Goal: Transaction & Acquisition: Purchase product/service

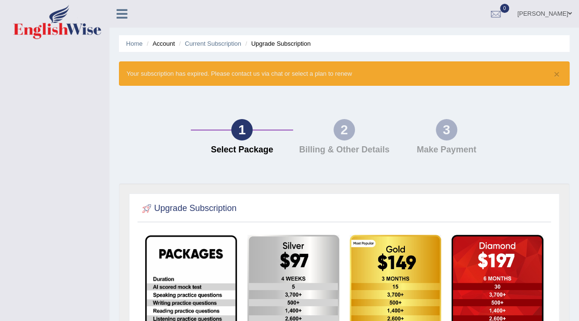
click at [126, 39] on ul "Home Account Current Subscription Upgrade Subscription" at bounding box center [344, 43] width 451 height 17
click at [137, 41] on link "Home" at bounding box center [134, 43] width 17 height 7
click at [285, 72] on div "× Your subscription has expired. Please contact us via chat or select a plan to…" at bounding box center [344, 73] width 451 height 24
click at [139, 45] on link "Home" at bounding box center [134, 43] width 17 height 7
click at [208, 42] on link "Current Subscription" at bounding box center [213, 43] width 57 height 7
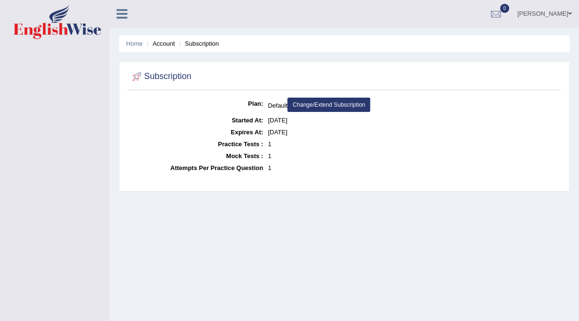
click at [321, 103] on link "Change/Extend Subscription" at bounding box center [328, 105] width 83 height 14
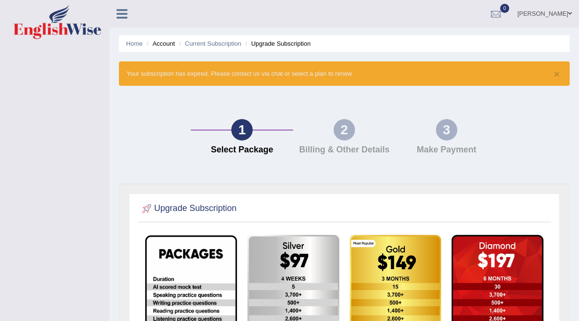
click at [321, 103] on div "1 Select Package 2 Billing & Other Details 3 Make Payment" at bounding box center [344, 139] width 460 height 88
click at [568, 14] on span at bounding box center [570, 13] width 4 height 6
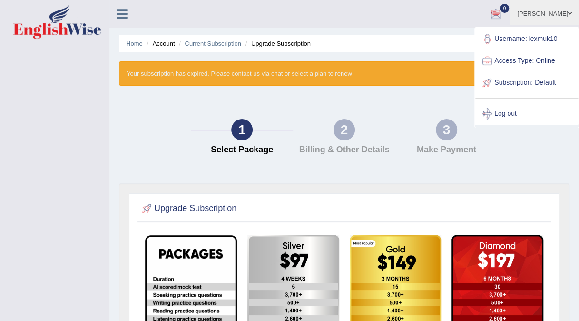
click at [493, 14] on div at bounding box center [496, 14] width 14 height 14
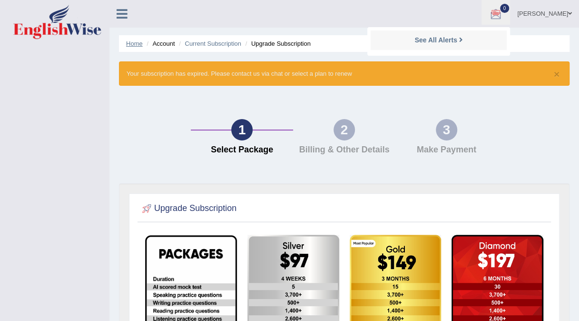
click at [132, 45] on link "Home" at bounding box center [134, 43] width 17 height 7
click at [558, 71] on button "×" at bounding box center [557, 74] width 6 height 10
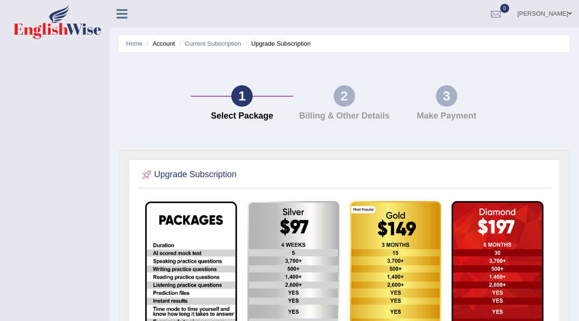
click at [123, 17] on icon at bounding box center [122, 14] width 11 height 12
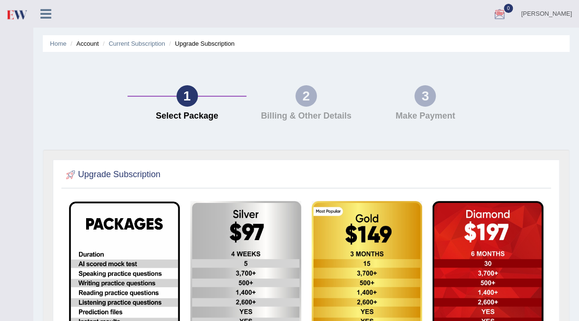
click at [203, 43] on li "Upgrade Subscription" at bounding box center [201, 43] width 68 height 9
click at [187, 46] on li "Upgrade Subscription" at bounding box center [201, 43] width 68 height 9
click at [59, 44] on link "Home" at bounding box center [58, 43] width 17 height 7
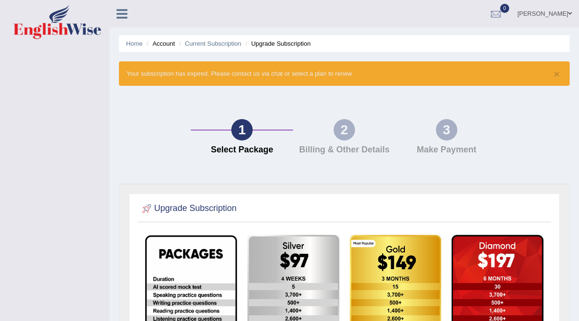
click at [570, 13] on span at bounding box center [570, 13] width 4 height 6
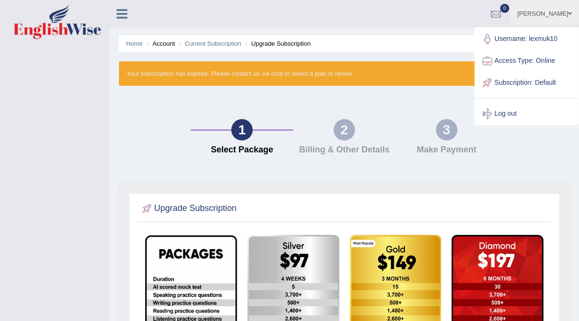
click at [507, 81] on link "Subscription: Default" at bounding box center [526, 83] width 103 height 22
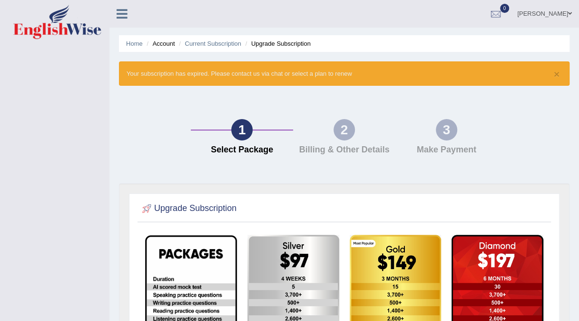
click at [120, 15] on icon at bounding box center [122, 14] width 11 height 12
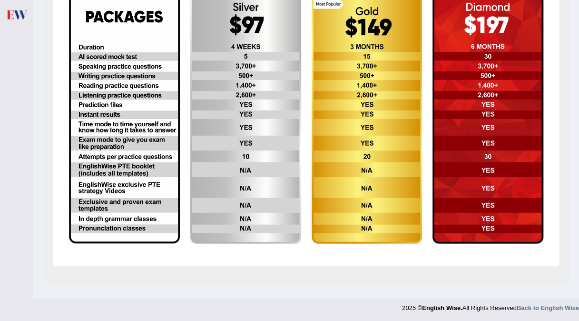
scroll to position [166, 0]
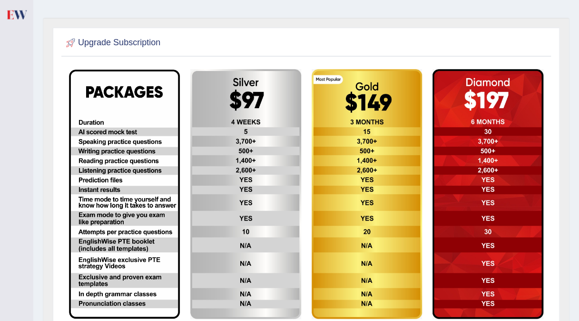
click at [254, 168] on img at bounding box center [245, 194] width 111 height 250
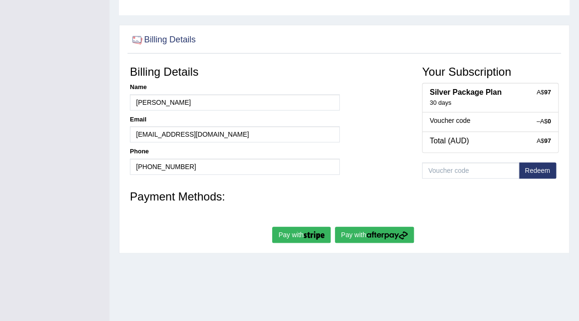
scroll to position [137, 0]
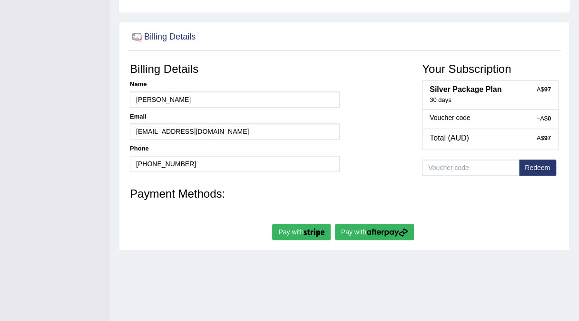
click at [410, 117] on div "Billing Details Name [PERSON_NAME] Email [EMAIL_ADDRESS][DOMAIN_NAME] Phone [PH…" at bounding box center [344, 120] width 438 height 125
click at [288, 228] on button "Pay with" at bounding box center [301, 232] width 59 height 16
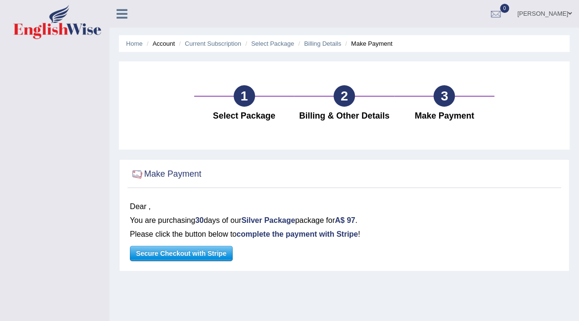
click at [199, 253] on span "Secure Checkout with Stripe" at bounding box center [181, 253] width 102 height 14
click at [353, 64] on div "1 Select Package 2 Billing & Other Details 3 Make Payment" at bounding box center [344, 105] width 451 height 88
click at [123, 15] on icon at bounding box center [122, 14] width 11 height 12
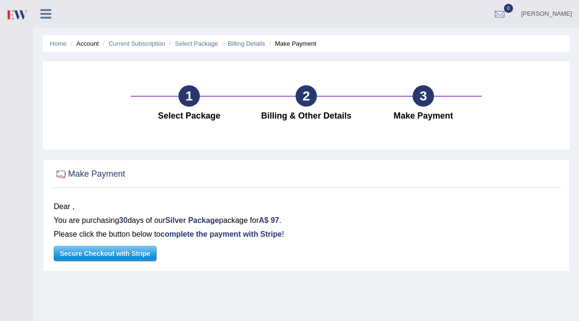
click at [46, 11] on icon at bounding box center [45, 14] width 11 height 12
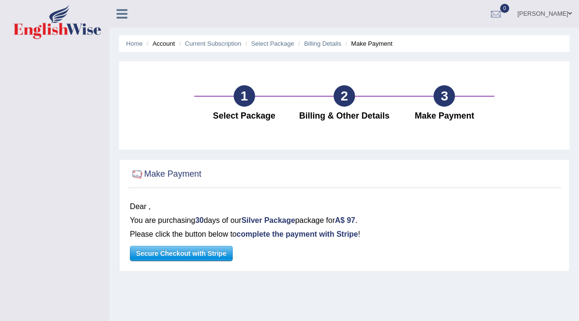
drag, startPoint x: 317, startPoint y: 0, endPoint x: 218, endPoint y: 4, distance: 98.5
click at [218, 4] on div "Lenox mukwemba Toggle navigation Username: lexmuk10 Access Type: Online Subscri…" at bounding box center [344, 14] width 470 height 28
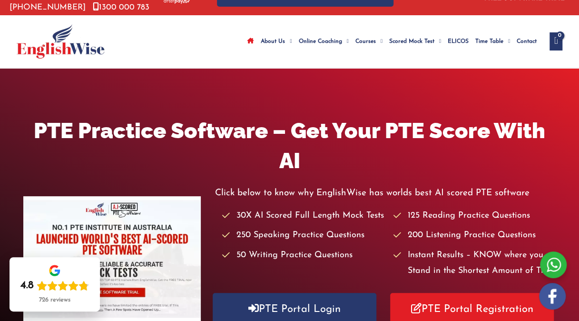
scroll to position [38, 0]
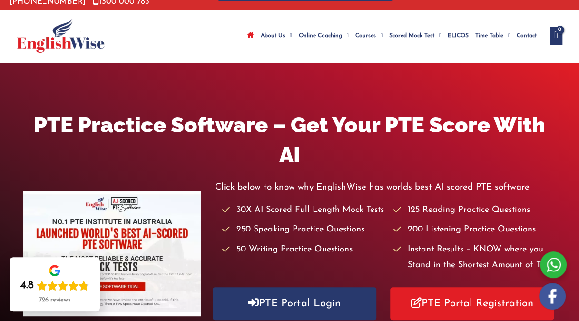
click at [521, 31] on span "Contact" at bounding box center [527, 35] width 20 height 33
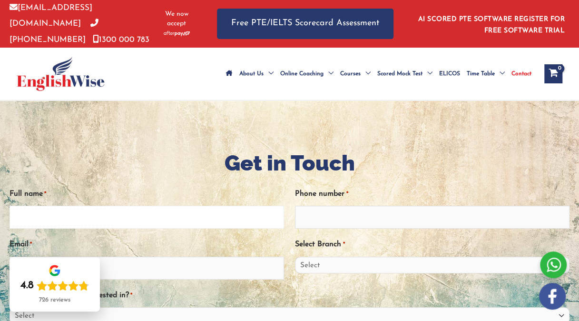
click at [23, 213] on input "Full name *" at bounding box center [147, 217] width 275 height 23
type input "Lenox mukwemba"
type input "lennoxmukwemba@gmail.com"
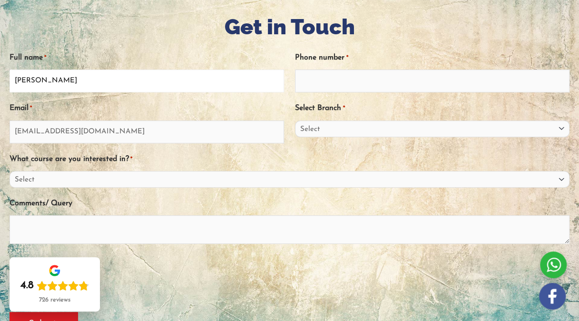
scroll to position [138, 0]
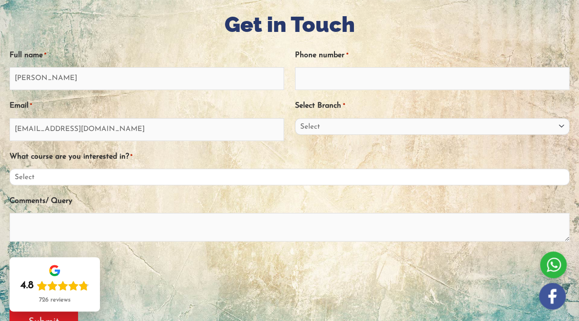
click at [61, 168] on select "Select PTE NAATI IELTS OET General English" at bounding box center [290, 176] width 560 height 17
select select "PTE"
click at [10, 168] on select "Select PTE NAATI IELTS OET General English" at bounding box center [290, 176] width 560 height 17
click at [55, 223] on textarea "Comments/ Query" at bounding box center [290, 227] width 560 height 29
click at [553, 268] on div at bounding box center [553, 264] width 27 height 27
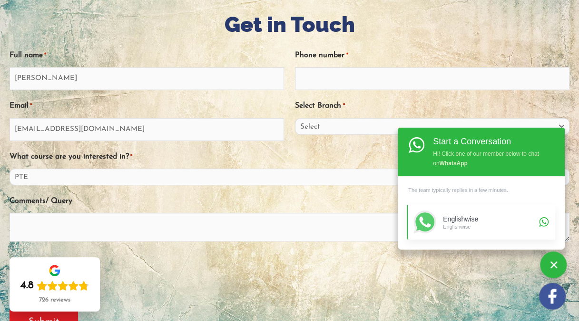
click at [538, 218] on link "Englishwise Englishwise" at bounding box center [481, 222] width 148 height 35
